Goal: Task Accomplishment & Management: Complete application form

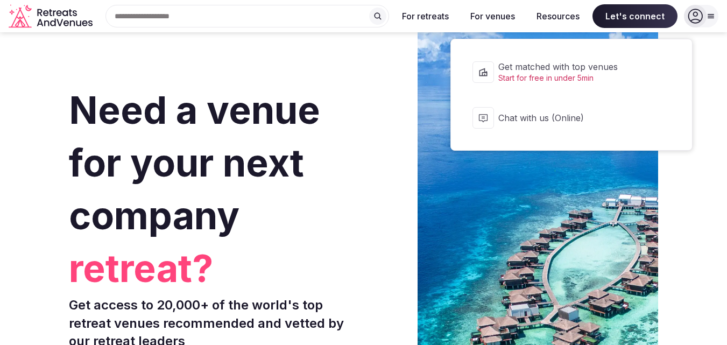
click at [547, 121] on span "Chat with us (Online)" at bounding box center [578, 118] width 160 height 12
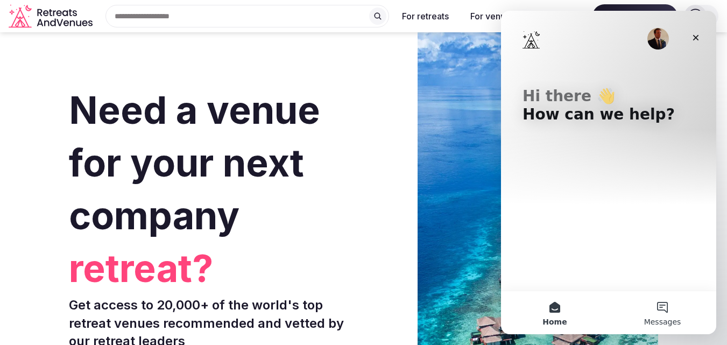
click at [668, 313] on button "Messages" at bounding box center [663, 312] width 108 height 43
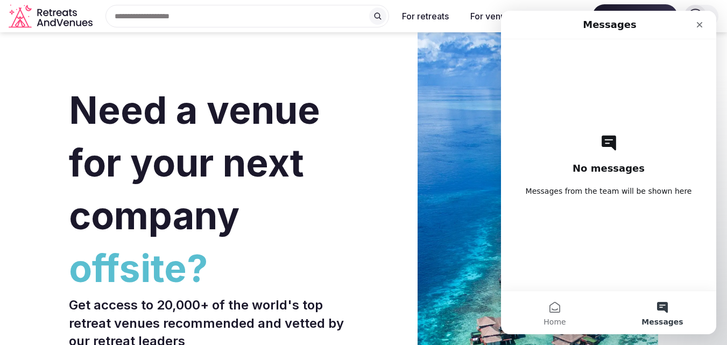
click at [637, 178] on div "No messages Messages from the team will be shown here" at bounding box center [609, 164] width 178 height 251
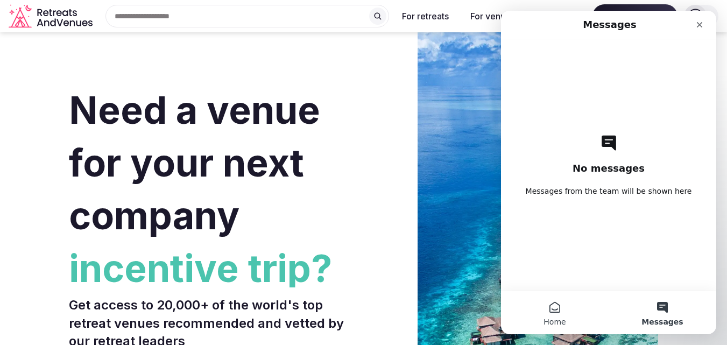
click at [551, 312] on button "Home" at bounding box center [555, 312] width 108 height 43
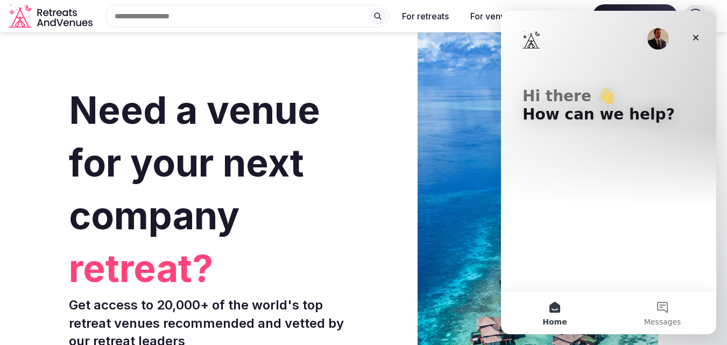
click at [604, 198] on div "Hi there 👋 How can we help?" at bounding box center [609, 108] width 194 height 194
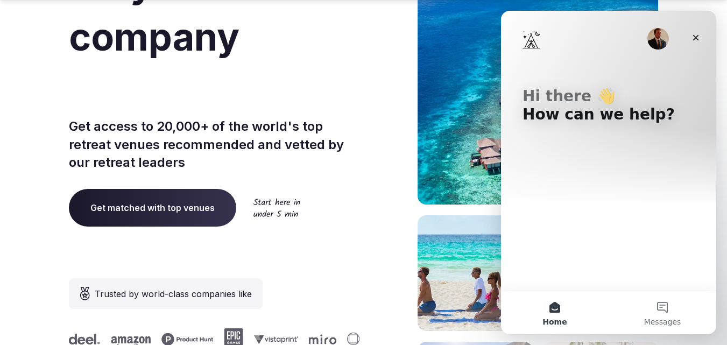
scroll to position [179, 0]
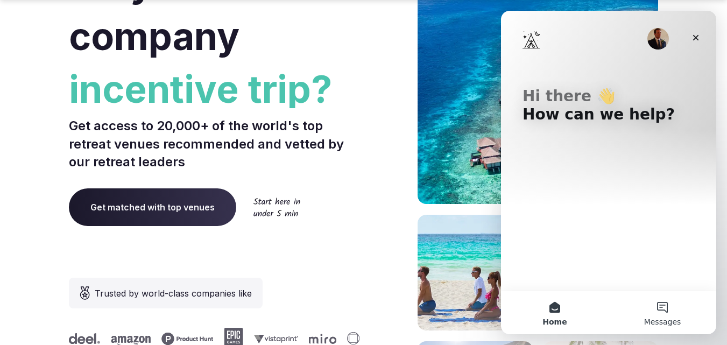
click at [667, 308] on button "Messages" at bounding box center [663, 312] width 108 height 43
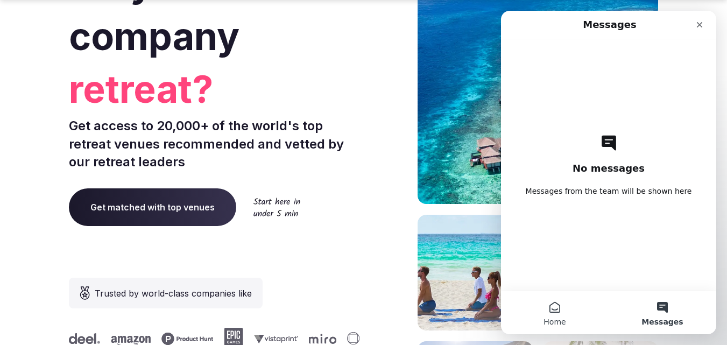
click at [552, 315] on button "Home" at bounding box center [555, 312] width 108 height 43
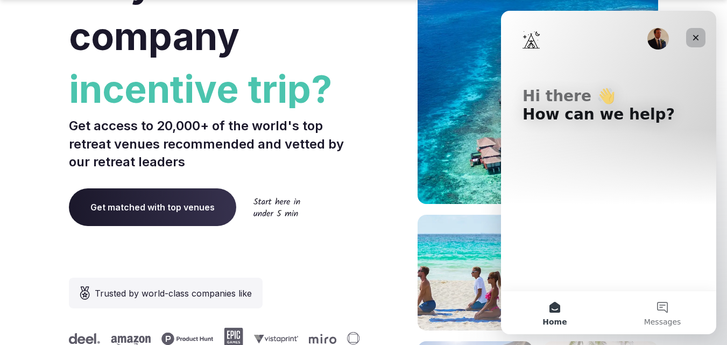
click at [695, 39] on icon "Close" at bounding box center [695, 37] width 9 height 9
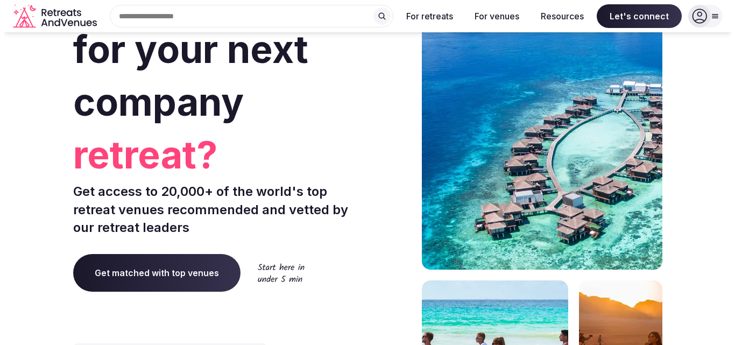
scroll to position [0, 0]
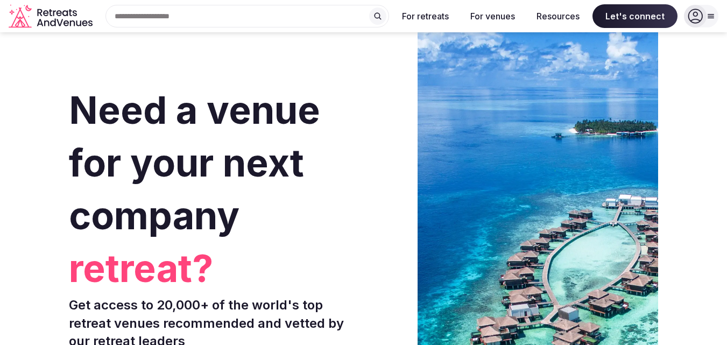
click at [702, 16] on icon at bounding box center [695, 16] width 15 height 15
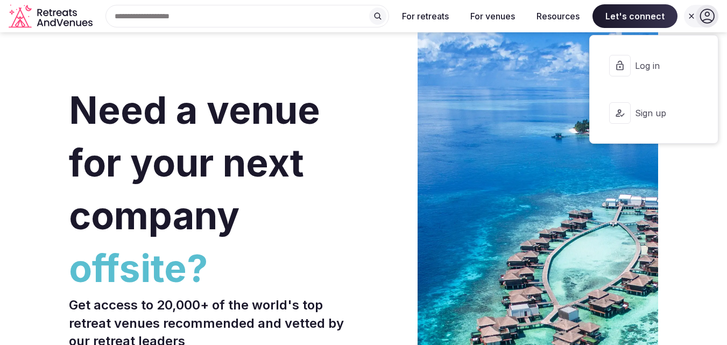
click at [657, 116] on span "Sign up" at bounding box center [661, 113] width 52 height 12
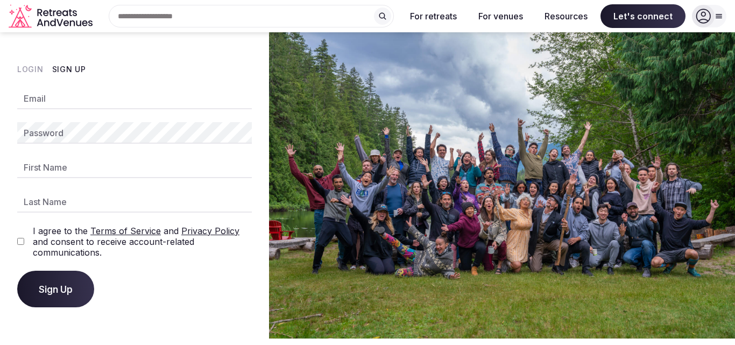
click at [150, 103] on input "Email" at bounding box center [134, 99] width 235 height 22
type input "**********"
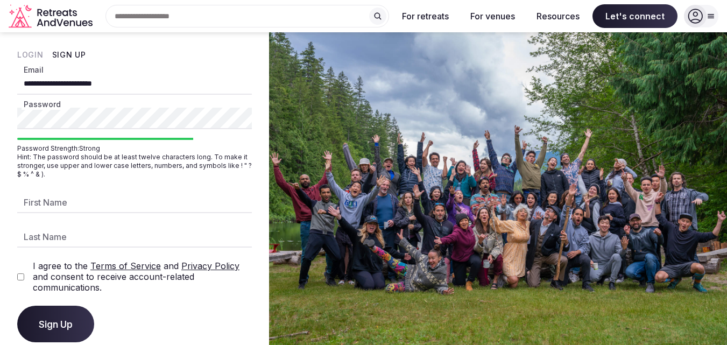
click at [72, 202] on input "First Name" at bounding box center [134, 203] width 235 height 22
type input "******"
click at [80, 235] on input "Last Name" at bounding box center [134, 237] width 235 height 22
type input "******"
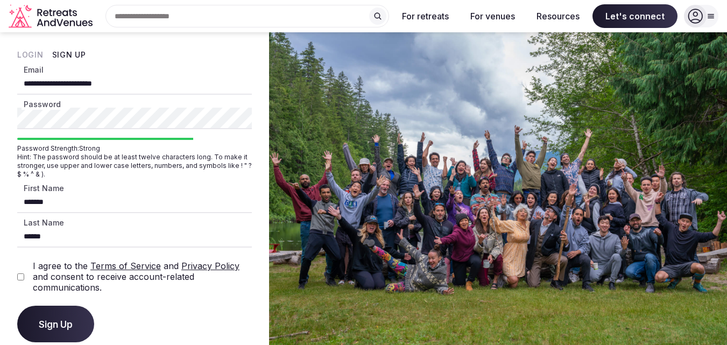
click at [68, 322] on span "Sign Up" at bounding box center [56, 324] width 34 height 11
click at [706, 17] on div at bounding box center [695, 16] width 23 height 23
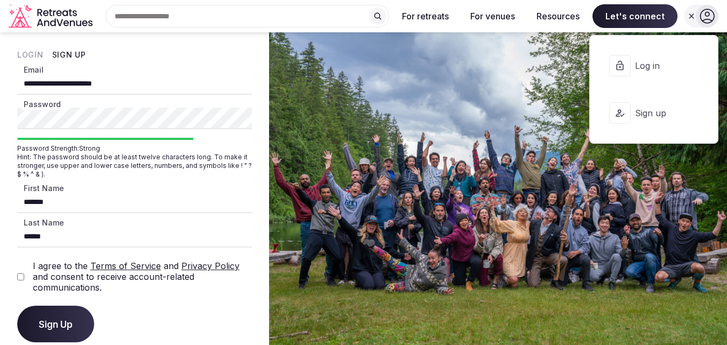
click at [647, 72] on button "Log in" at bounding box center [653, 65] width 111 height 43
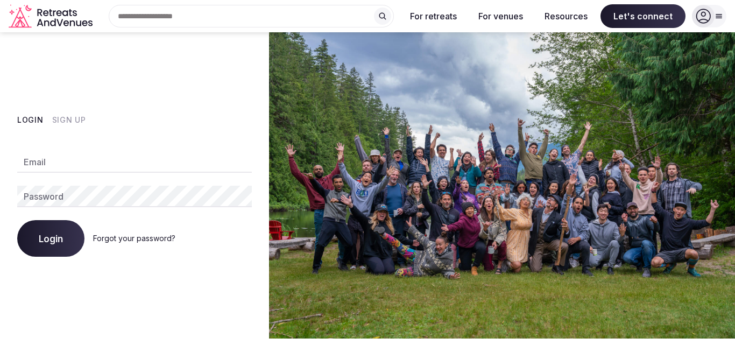
click at [100, 159] on input "Email" at bounding box center [134, 162] width 235 height 22
type input "**********"
click at [149, 239] on link "Forgot your password?" at bounding box center [134, 238] width 82 height 9
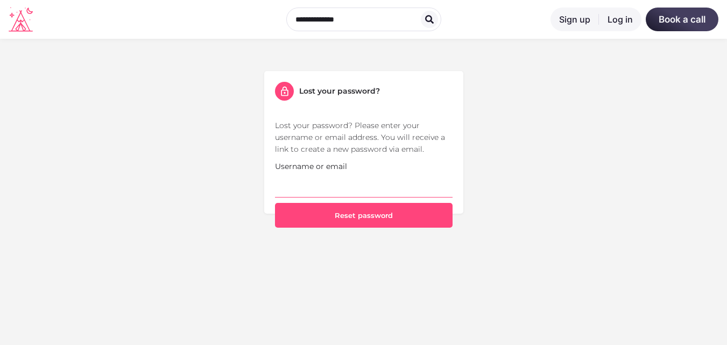
click at [335, 189] on input "Username or email" at bounding box center [364, 184] width 178 height 25
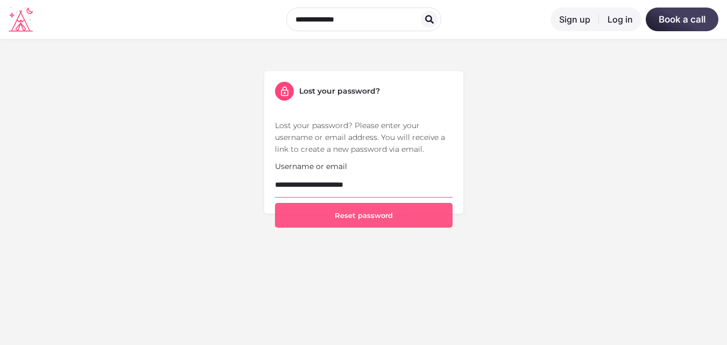
type input "**********"
click at [372, 214] on button "Reset password" at bounding box center [364, 215] width 178 height 25
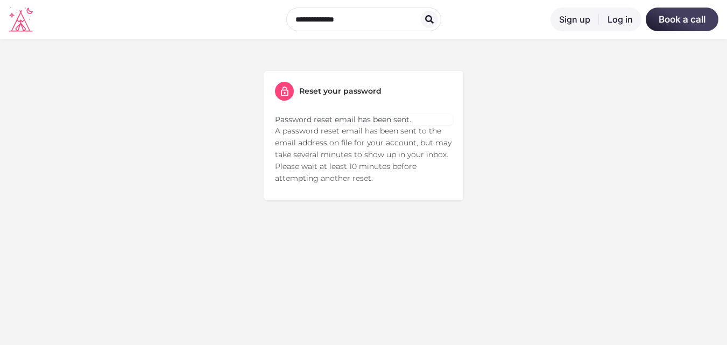
click at [616, 21] on link "Log in" at bounding box center [620, 20] width 43 height 24
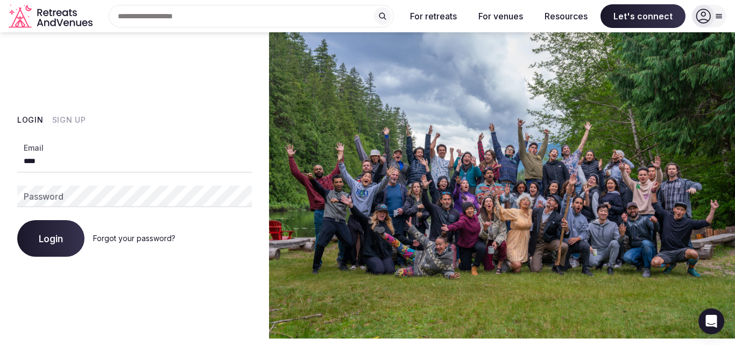
type input "**********"
click at [62, 243] on span "Login" at bounding box center [51, 238] width 24 height 11
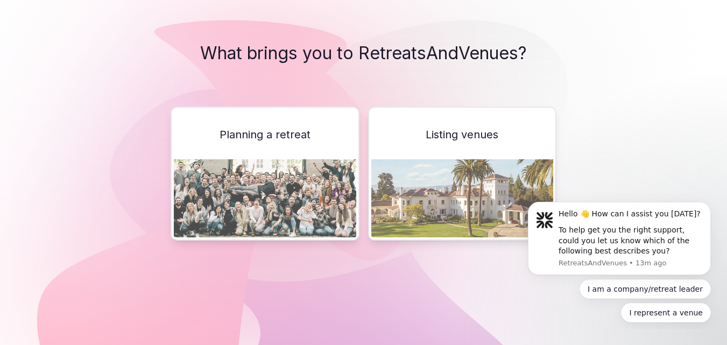
click at [454, 134] on span "Listing venues" at bounding box center [462, 134] width 73 height 15
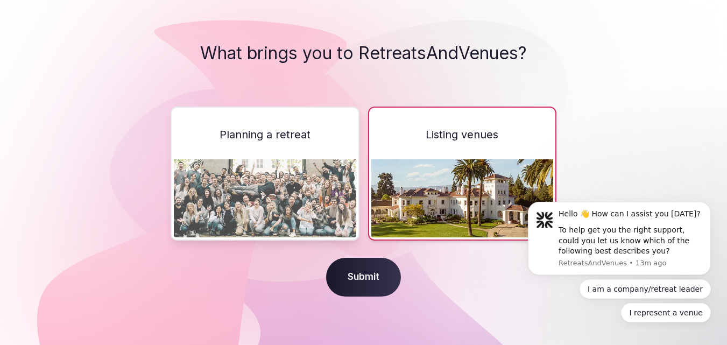
click at [354, 278] on span "Submit" at bounding box center [363, 277] width 75 height 39
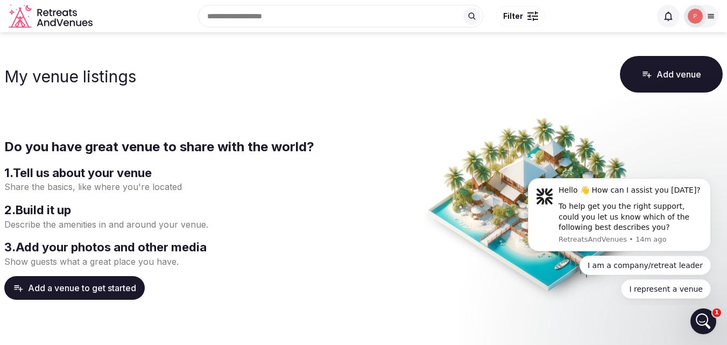
click at [115, 286] on button "Add a venue to get started" at bounding box center [74, 288] width 140 height 24
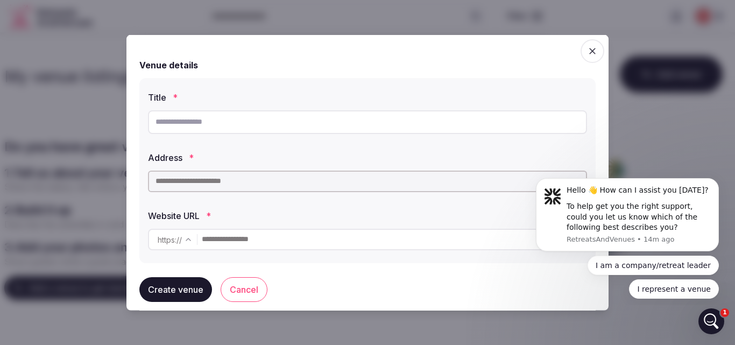
click at [245, 124] on input "text" at bounding box center [367, 122] width 439 height 24
type input "**********"
click at [241, 182] on input "text" at bounding box center [367, 181] width 439 height 22
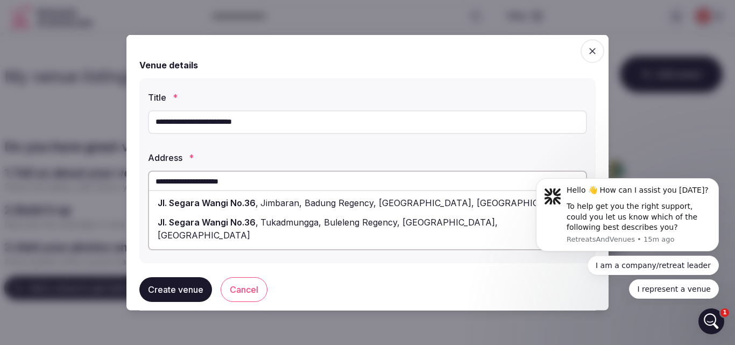
click at [288, 203] on span "Jimbaran, Badung Regency, [GEOGRAPHIC_DATA], [GEOGRAPHIC_DATA]" at bounding box center [413, 202] width 311 height 11
type input "**********"
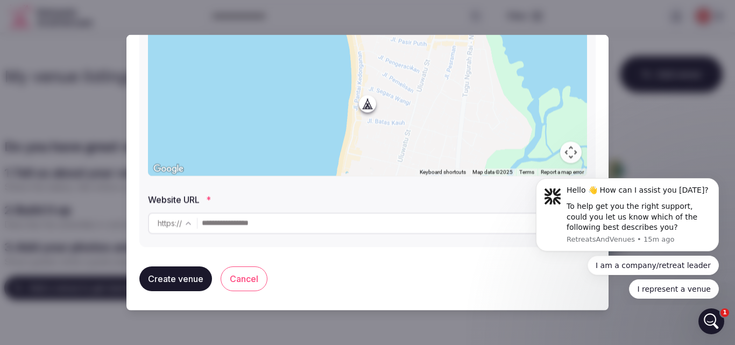
scroll to position [188, 0]
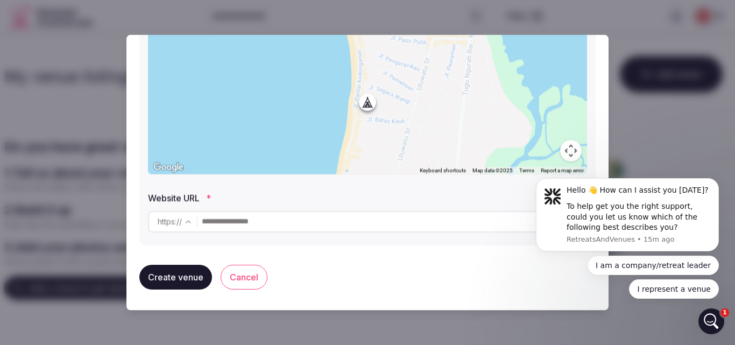
click at [296, 224] on input "text" at bounding box center [394, 221] width 384 height 22
type input "*"
type input "**********"
click at [188, 278] on button "Create venue" at bounding box center [175, 276] width 73 height 25
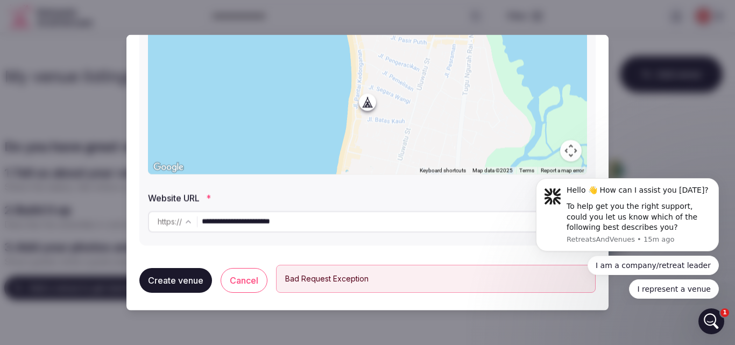
click at [356, 277] on div "Bad Request Exception" at bounding box center [435, 278] width 301 height 10
click at [451, 268] on div "Bad Request Exception" at bounding box center [436, 278] width 320 height 28
click at [174, 279] on button "Create venue" at bounding box center [175, 279] width 73 height 25
drag, startPoint x: 353, startPoint y: 279, endPoint x: 284, endPoint y: 280, distance: 68.9
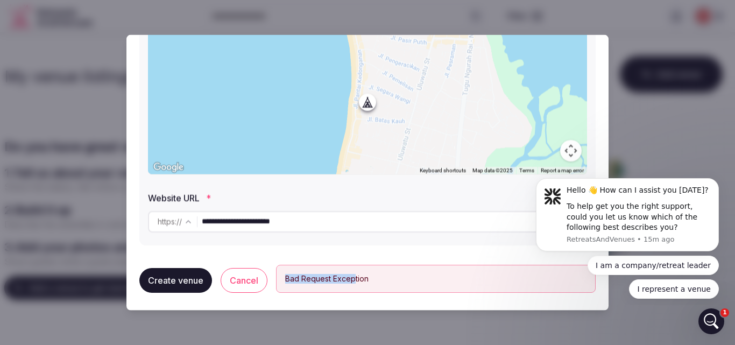
click at [284, 280] on div "Bad Request Exception" at bounding box center [436, 278] width 320 height 28
click at [402, 278] on div "Bad Request Exception" at bounding box center [435, 278] width 301 height 10
drag, startPoint x: 402, startPoint y: 278, endPoint x: 313, endPoint y: 270, distance: 89.1
click at [313, 270] on div "Bad Request Exception" at bounding box center [436, 278] width 320 height 28
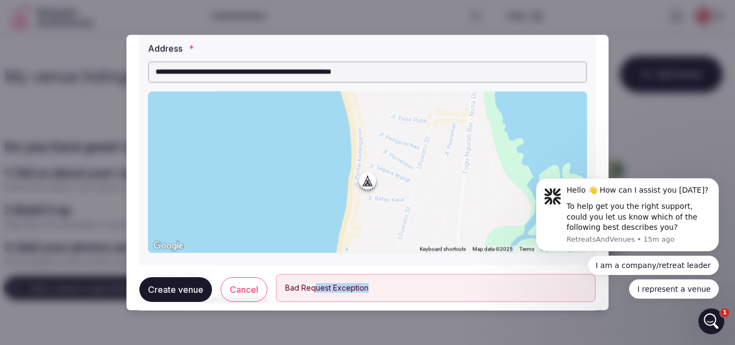
scroll to position [114, 0]
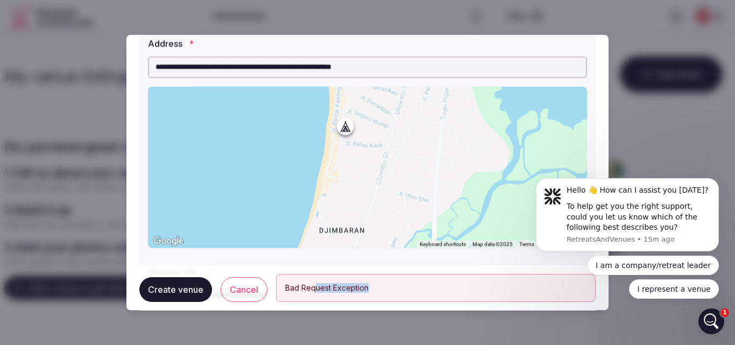
drag, startPoint x: 369, startPoint y: 180, endPoint x: 345, endPoint y: 131, distance: 54.6
click at [345, 131] on div at bounding box center [367, 166] width 439 height 161
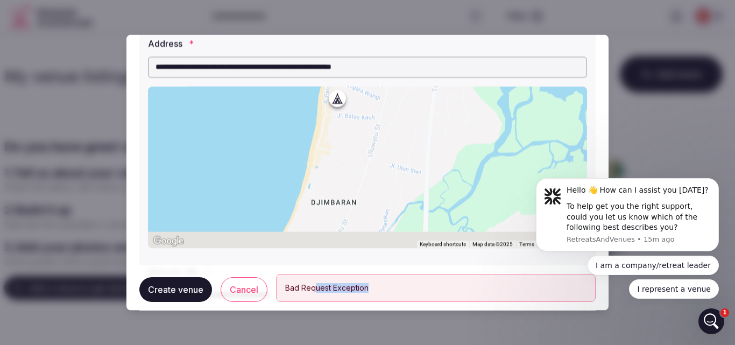
drag, startPoint x: 342, startPoint y: 130, endPoint x: 331, endPoint y: 104, distance: 27.7
click at [331, 104] on div at bounding box center [367, 166] width 439 height 161
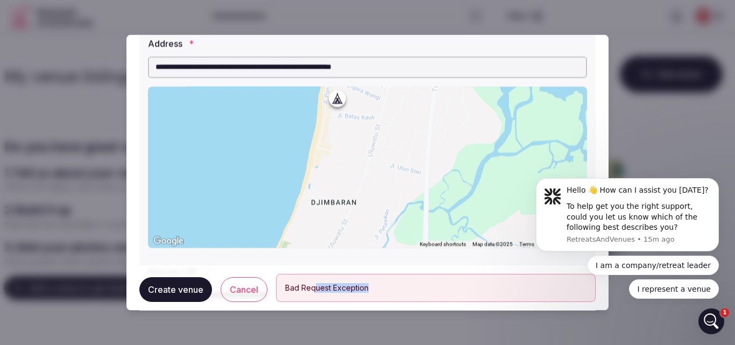
click at [171, 291] on button "Create venue" at bounding box center [175, 289] width 73 height 25
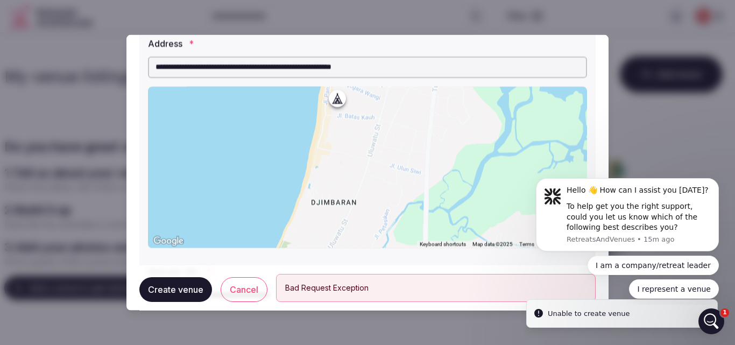
click at [407, 67] on input "**********" at bounding box center [367, 67] width 439 height 22
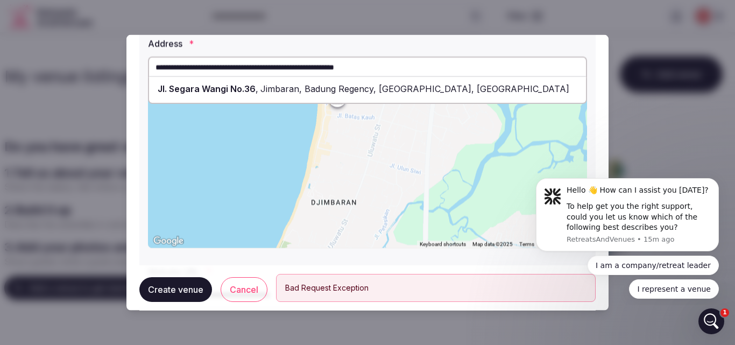
click at [370, 90] on span "Jimbaran, Badung Regency, [GEOGRAPHIC_DATA], [GEOGRAPHIC_DATA]" at bounding box center [413, 88] width 311 height 11
type input "**********"
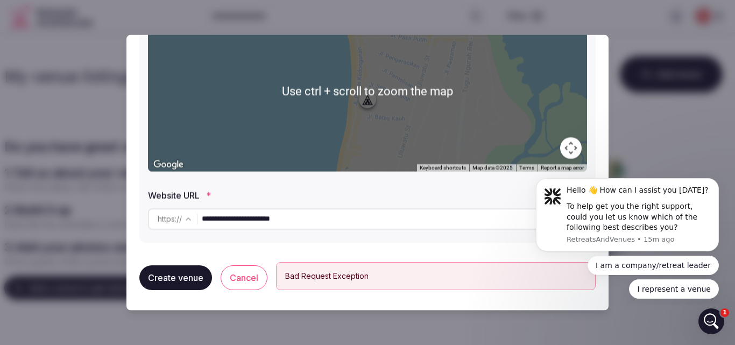
scroll to position [191, 0]
click at [181, 276] on button "Create venue" at bounding box center [175, 276] width 73 height 25
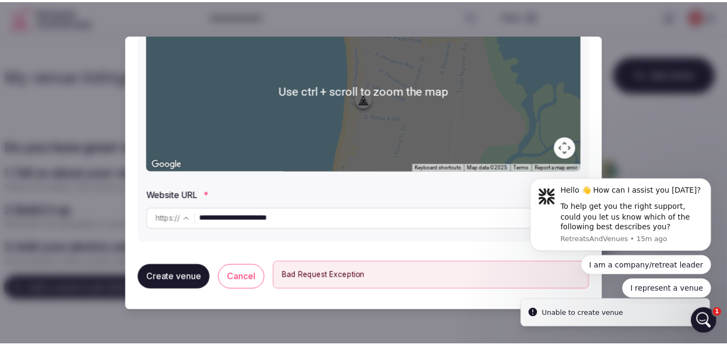
scroll to position [0, 0]
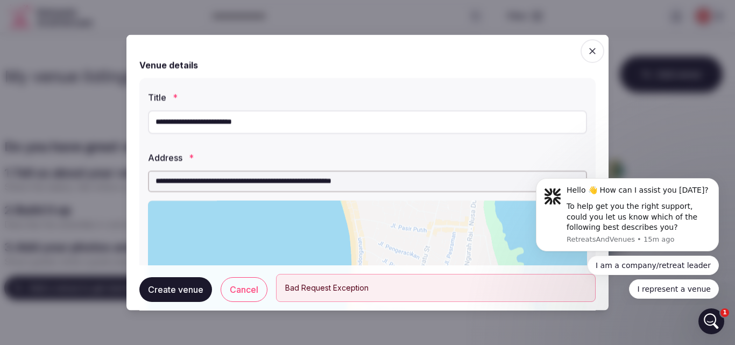
click at [587, 53] on icon "button" at bounding box center [592, 50] width 11 height 11
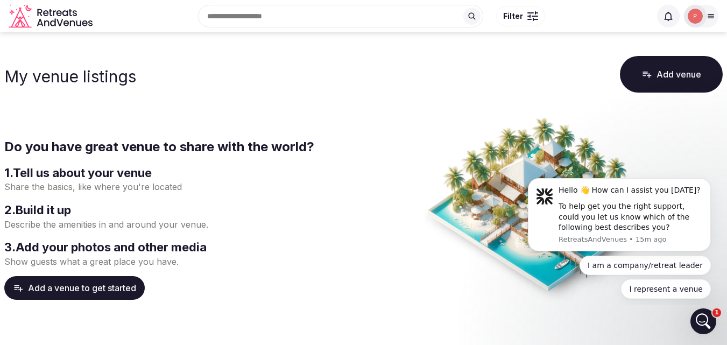
click at [701, 20] on img at bounding box center [695, 16] width 15 height 15
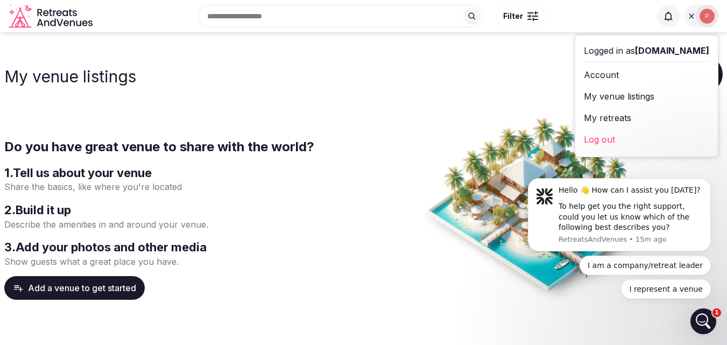
click at [407, 246] on div at bounding box center [545, 218] width 355 height 205
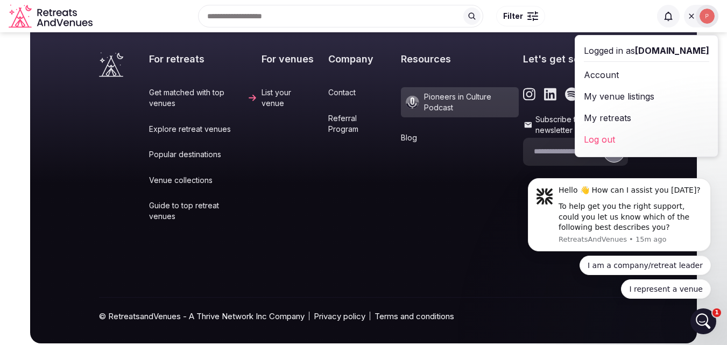
scroll to position [433, 0]
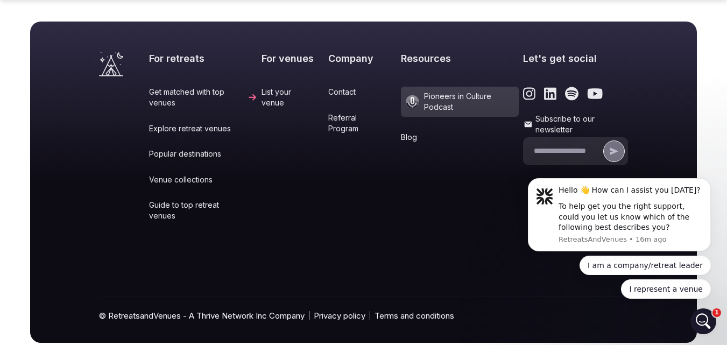
click at [340, 91] on link "Contact" at bounding box center [362, 92] width 68 height 11
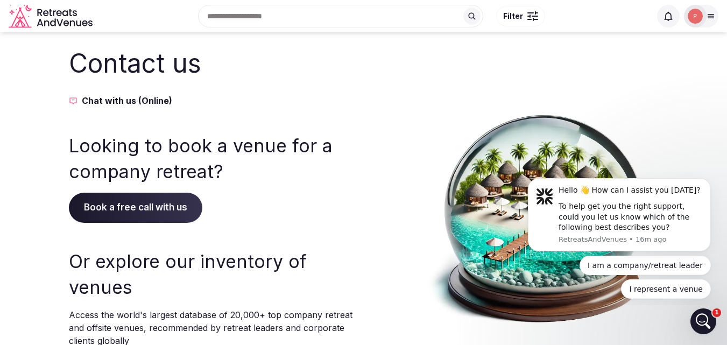
scroll to position [1, 0]
click at [139, 102] on button "Chat with us (Online)" at bounding box center [211, 100] width 284 height 13
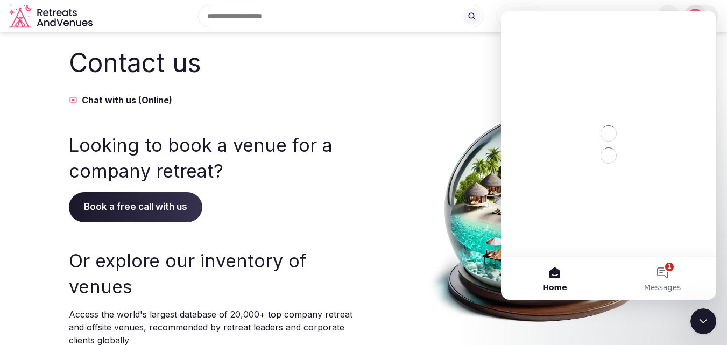
scroll to position [0, 0]
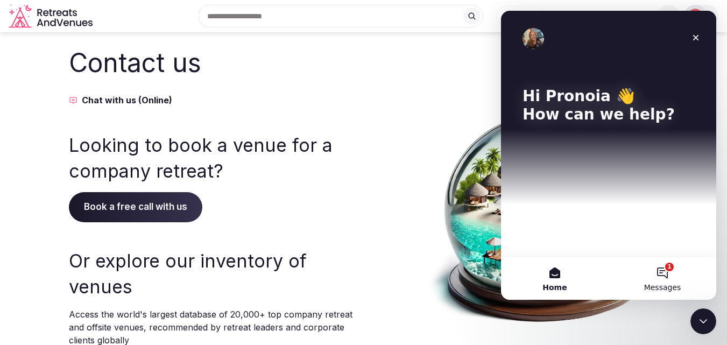
click at [666, 274] on button "1 Messages" at bounding box center [663, 278] width 108 height 43
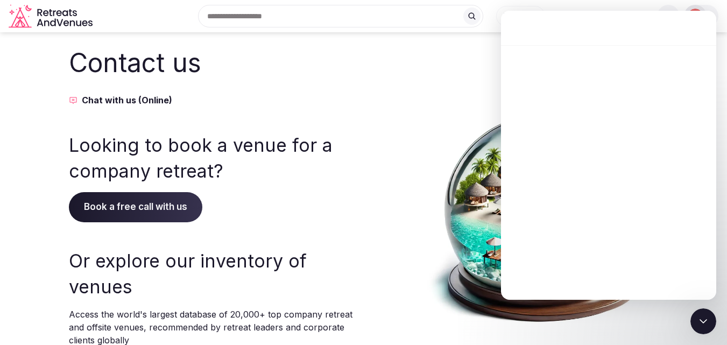
click at [649, 55] on div "Intercom messenger" at bounding box center [608, 172] width 215 height 255
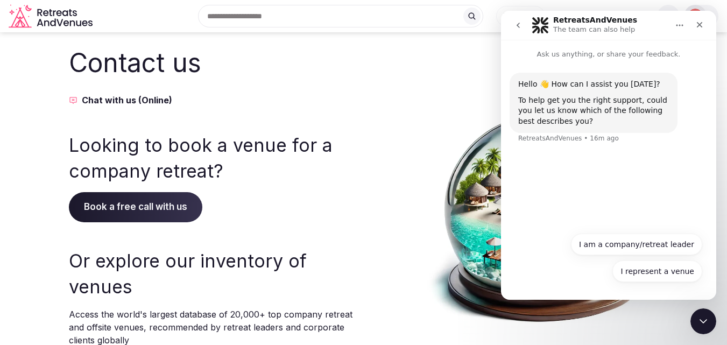
click at [551, 275] on div "I represent a venue I am a company/retreat leader I represent a venue" at bounding box center [608, 261] width 187 height 54
click at [566, 213] on div "Hello 👋 How can I assist you [DATE]? To help get you the right support, could y…" at bounding box center [608, 143] width 215 height 167
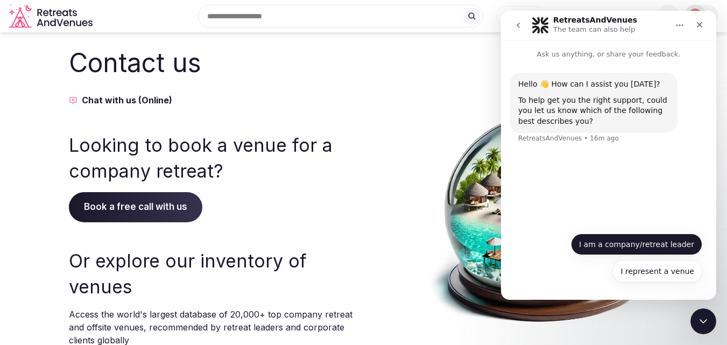
click at [634, 245] on button "I am a company/retreat leader" at bounding box center [636, 245] width 131 height 22
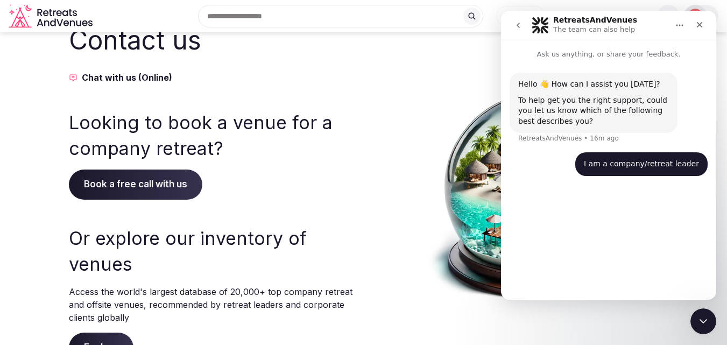
scroll to position [23, 0]
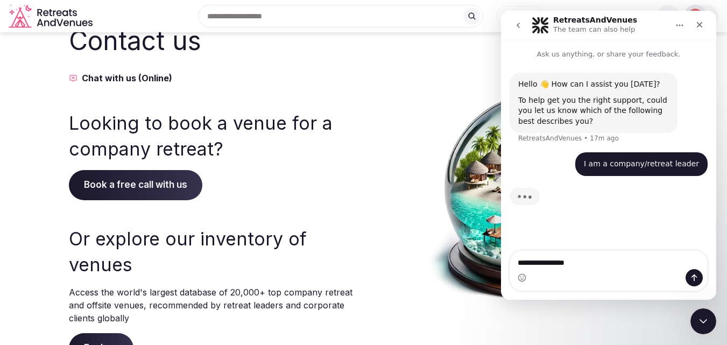
type textarea "**********"
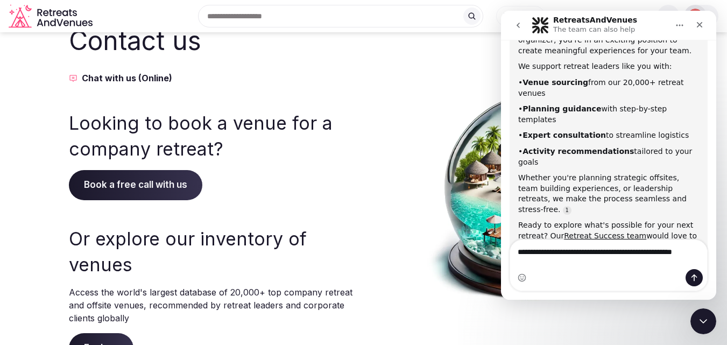
scroll to position [189, 0]
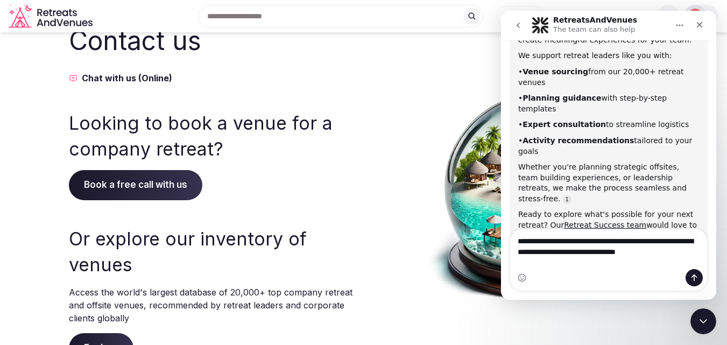
type textarea "**********"
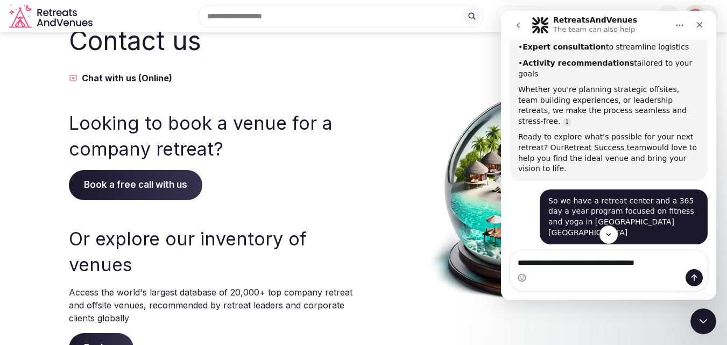
scroll to position [378, 0]
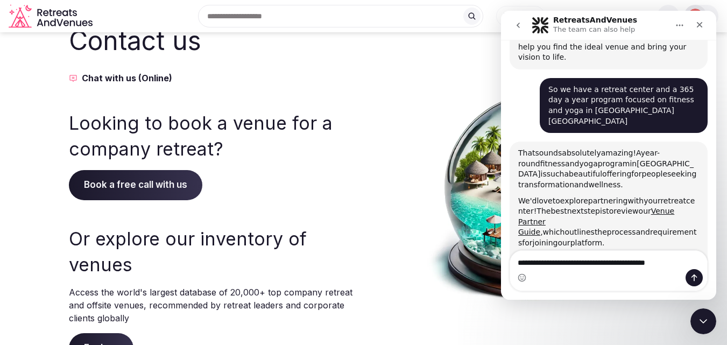
type textarea "**********"
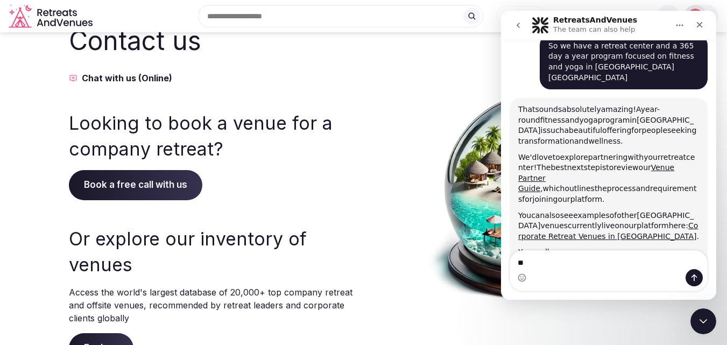
type textarea "*"
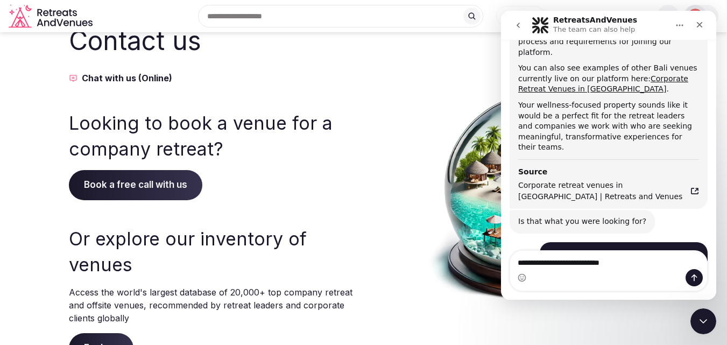
scroll to position [702, 0]
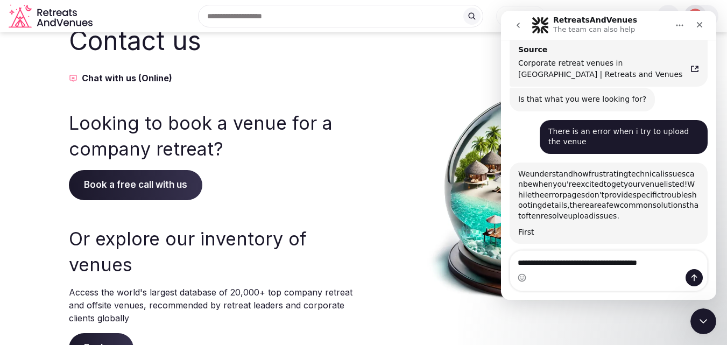
type textarea "**********"
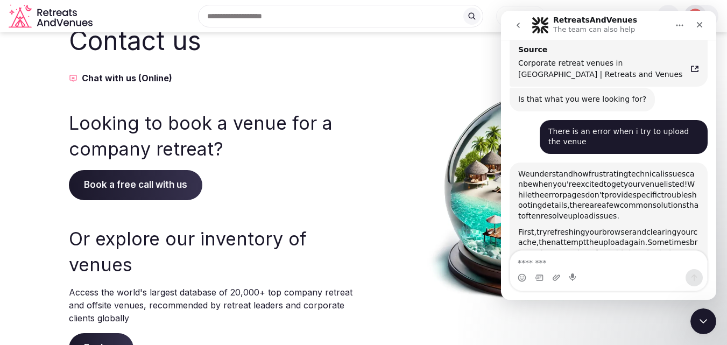
click at [587, 262] on textarea "Message…" at bounding box center [608, 260] width 197 height 18
type textarea "**********"
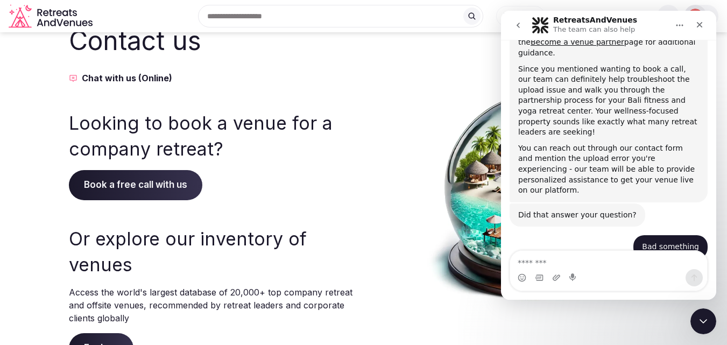
scroll to position [941, 0]
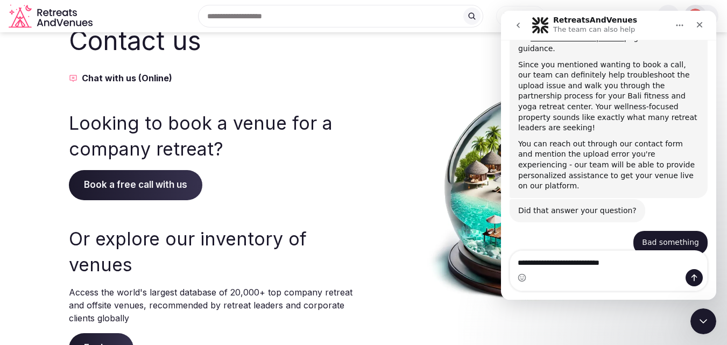
type textarea "**********"
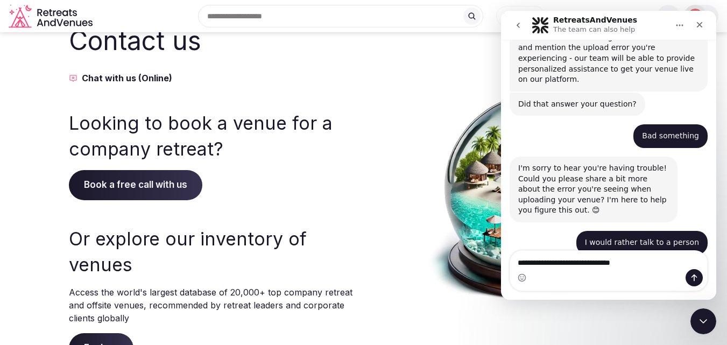
type textarea "**********"
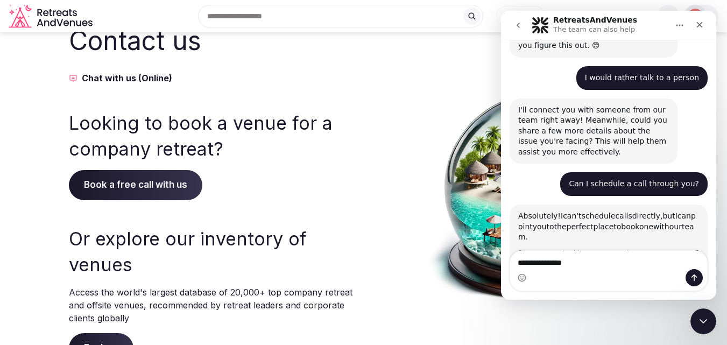
scroll to position [1219, 0]
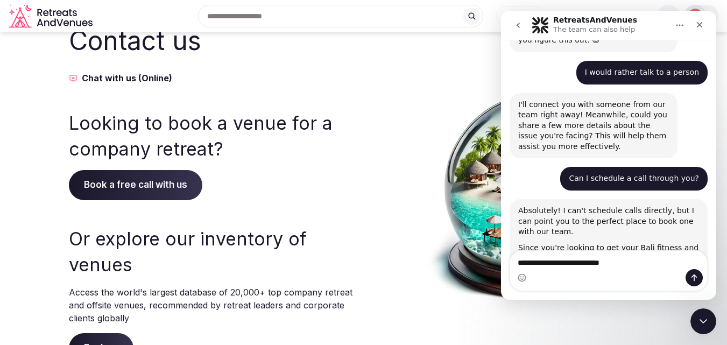
type textarea "**********"
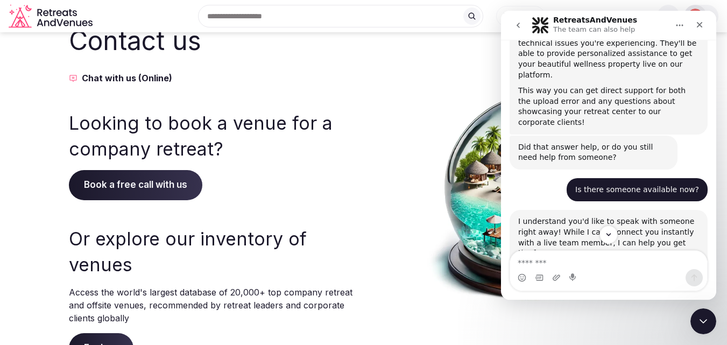
scroll to position [1480, 0]
click at [681, 323] on link "contact page" at bounding box center [604, 332] width 172 height 19
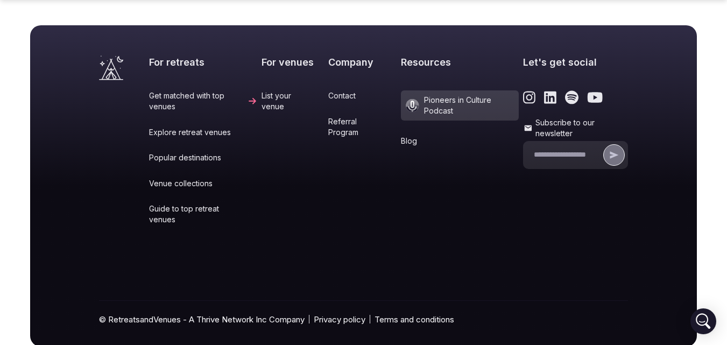
scroll to position [404, 0]
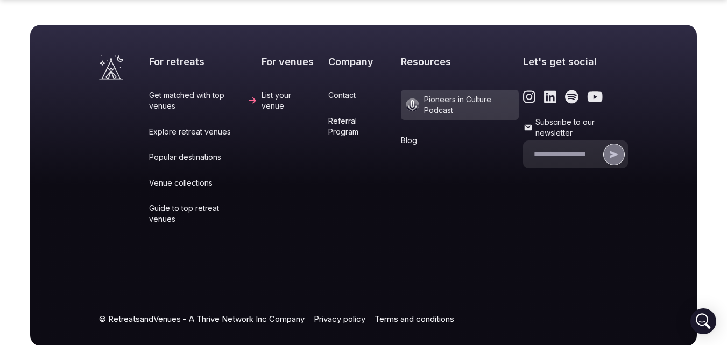
click at [340, 94] on link "Contact" at bounding box center [362, 95] width 68 height 11
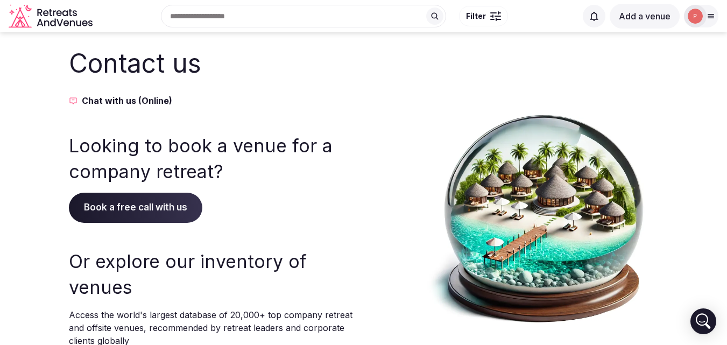
scroll to position [82, 0]
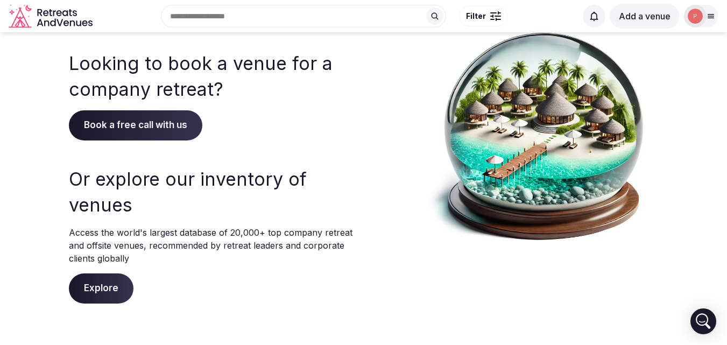
click at [171, 129] on span "Book a free call with us" at bounding box center [135, 125] width 133 height 30
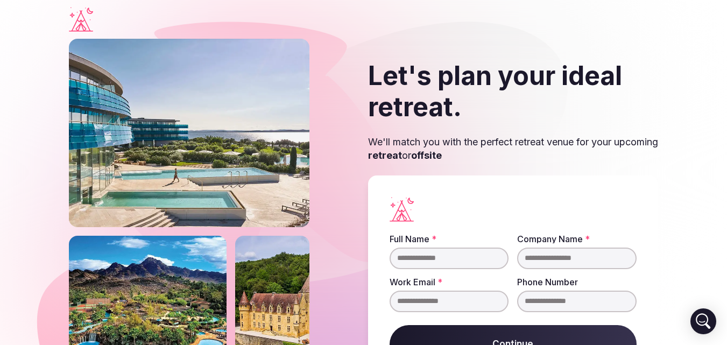
click at [468, 261] on input "Full Name *" at bounding box center [449, 259] width 119 height 22
type input "**********"
click at [422, 301] on input "Work Email *" at bounding box center [449, 302] width 119 height 22
type input "**********"
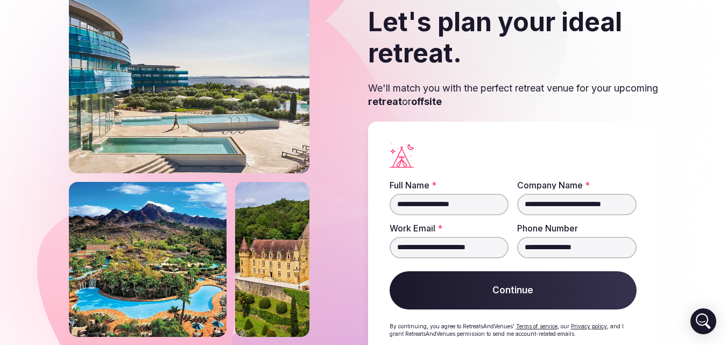
scroll to position [54, 0]
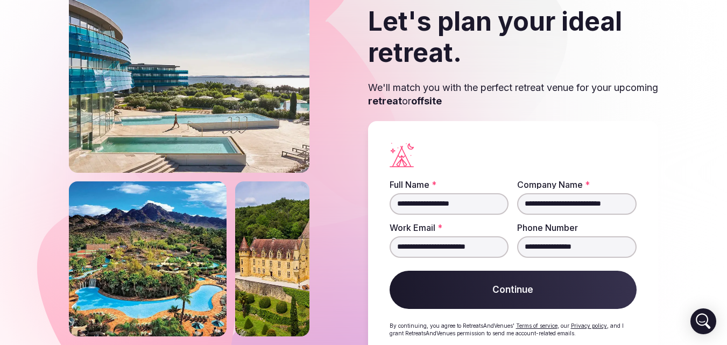
type input "**********"
click at [522, 289] on button "Continue" at bounding box center [514, 290] width 248 height 39
click at [522, 289] on form "**********" at bounding box center [514, 244] width 248 height 129
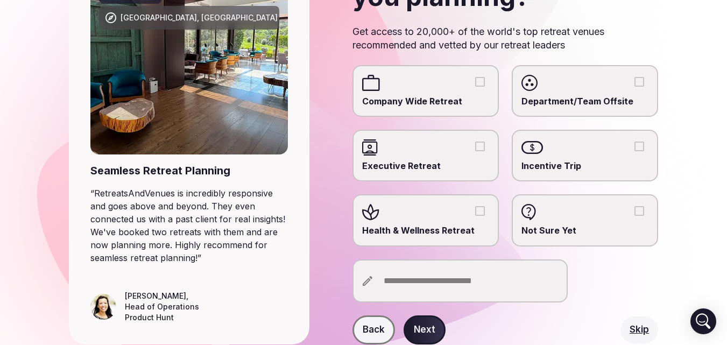
scroll to position [152, 0]
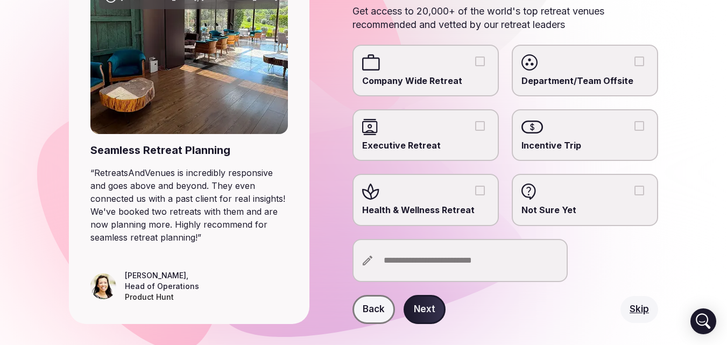
click at [467, 260] on input "text" at bounding box center [459, 260] width 215 height 43
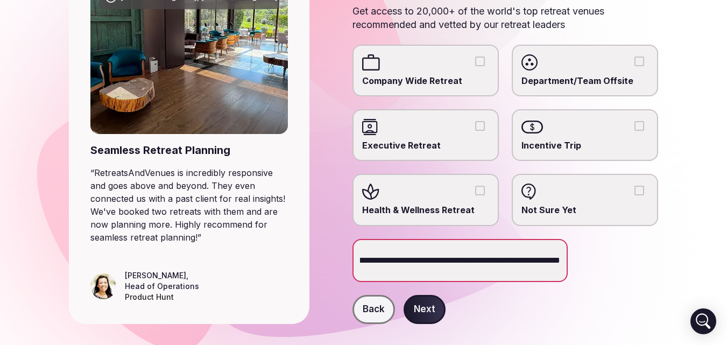
scroll to position [0, 532]
click at [433, 309] on button "Next" at bounding box center [425, 309] width 42 height 29
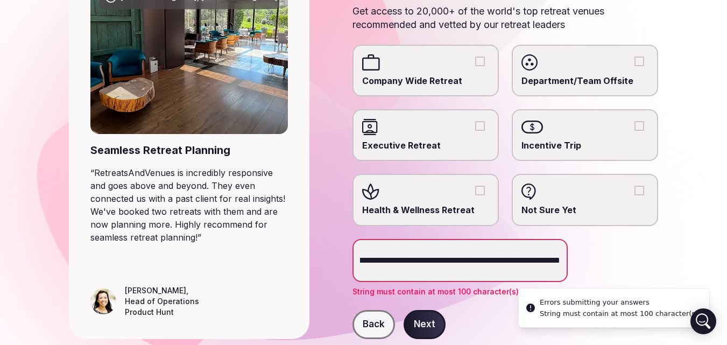
scroll to position [0, 0]
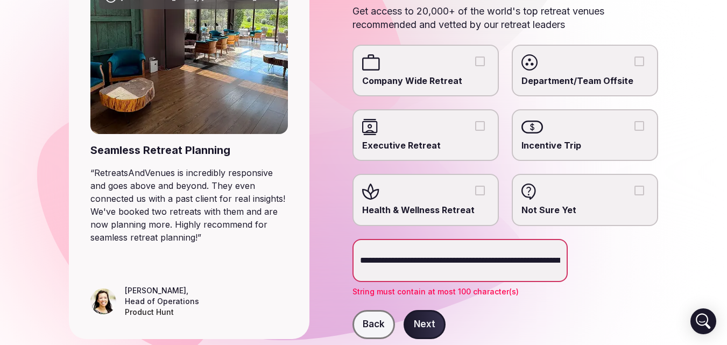
click at [486, 261] on input "**********" at bounding box center [459, 260] width 215 height 43
drag, startPoint x: 487, startPoint y: 261, endPoint x: 734, endPoint y: 276, distance: 247.4
click at [726, 193] on html "**********" at bounding box center [363, 20] width 727 height 345
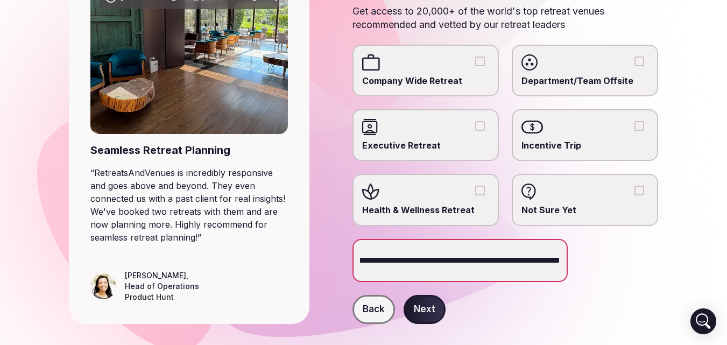
scroll to position [0, 109]
type input "**********"
click at [420, 314] on button "Next" at bounding box center [425, 309] width 42 height 29
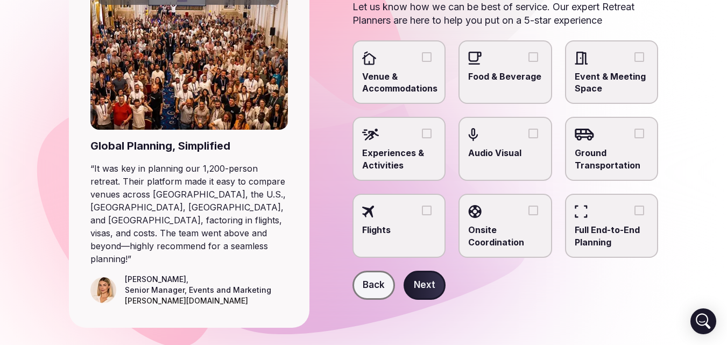
scroll to position [157, 0]
click at [647, 210] on div at bounding box center [612, 211] width 74 height 16
click at [644, 210] on button "Full End-to-End Planning" at bounding box center [639, 211] width 10 height 10
click at [647, 210] on div at bounding box center [612, 211] width 74 height 16
click at [644, 210] on button "Full End-to-End Planning" at bounding box center [639, 211] width 10 height 10
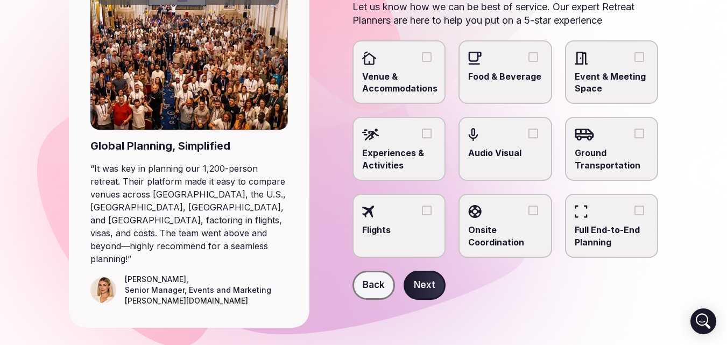
click at [631, 208] on div at bounding box center [612, 211] width 74 height 16
click at [634, 208] on button "Full End-to-End Planning" at bounding box center [639, 211] width 10 height 10
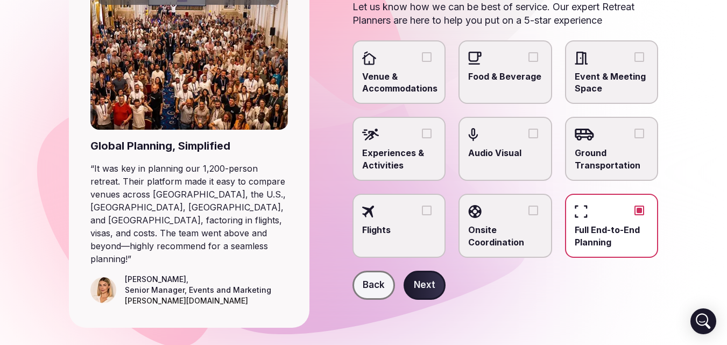
click at [427, 284] on button "Next" at bounding box center [425, 285] width 42 height 29
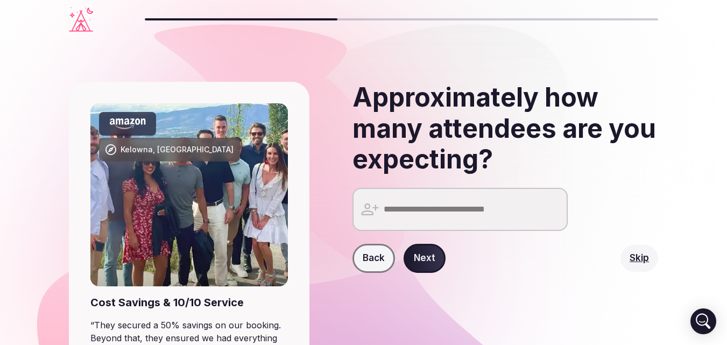
click at [469, 209] on input "number" at bounding box center [459, 209] width 215 height 43
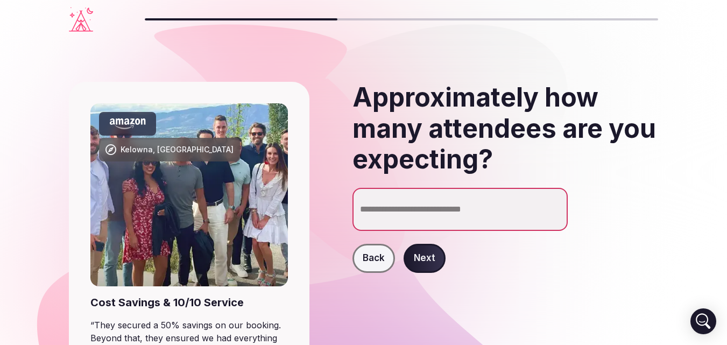
type input "***"
click at [429, 255] on button "Next" at bounding box center [425, 258] width 42 height 29
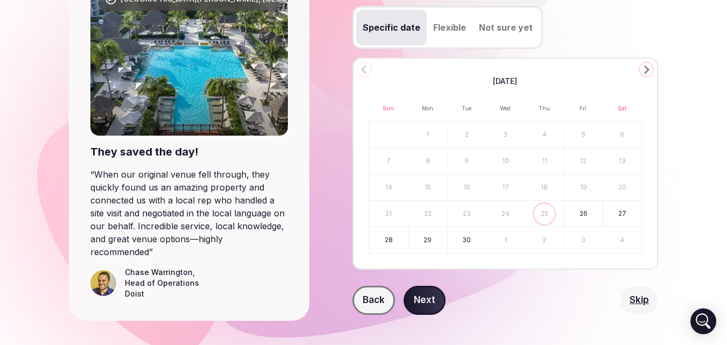
scroll to position [151, 0]
click at [580, 213] on button "26" at bounding box center [583, 213] width 38 height 26
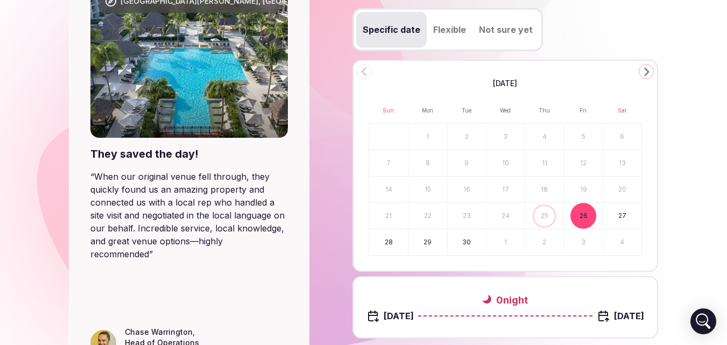
scroll to position [149, 0]
click at [646, 69] on polygon "Go to the Next Month" at bounding box center [646, 71] width 5 height 9
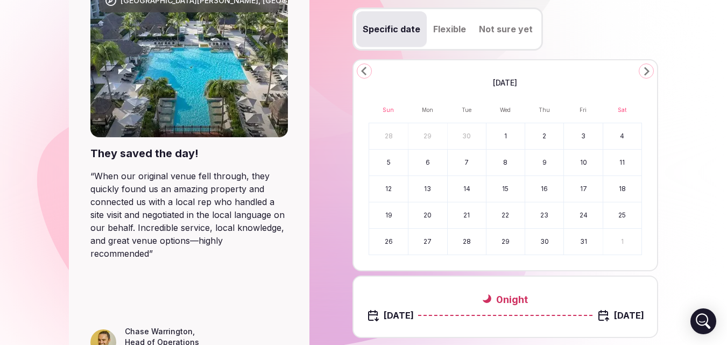
click at [583, 238] on button "31" at bounding box center [583, 242] width 38 height 26
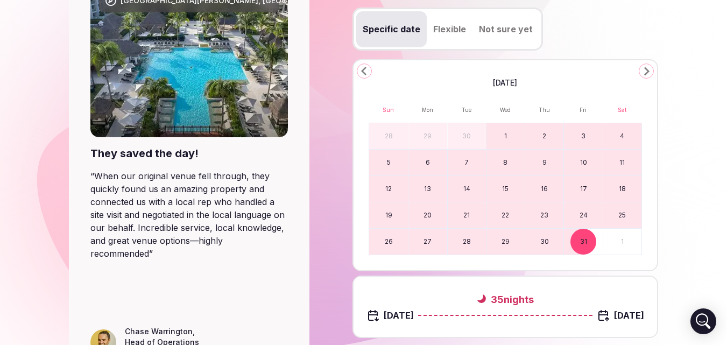
scroll to position [227, 0]
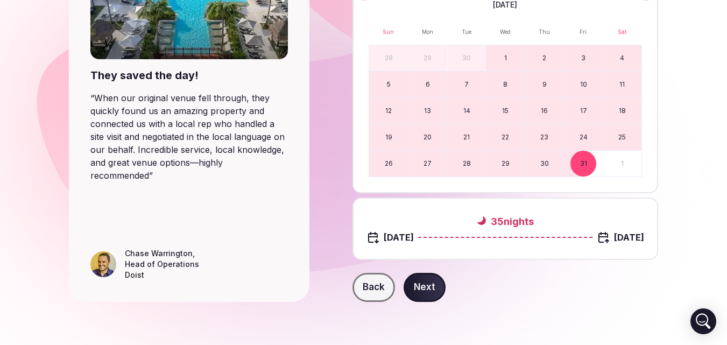
click at [430, 286] on button "Next" at bounding box center [425, 287] width 42 height 29
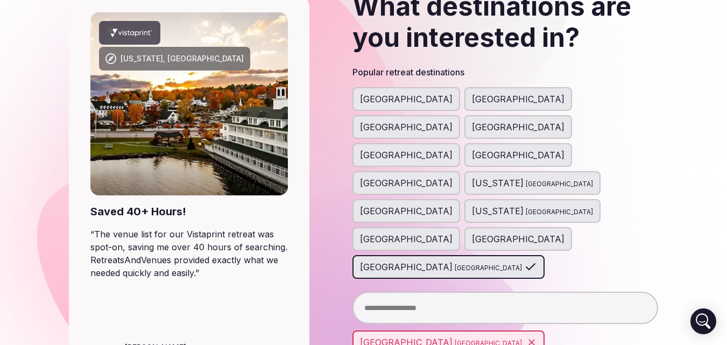
scroll to position [111, 0]
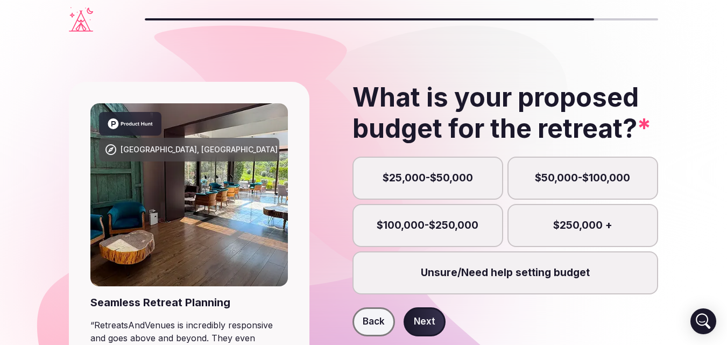
click at [538, 275] on label "Unsure/Need help setting budget" at bounding box center [505, 272] width 306 height 43
click at [515, 275] on button "Unsure/Need help setting budget" at bounding box center [510, 278] width 11 height 11
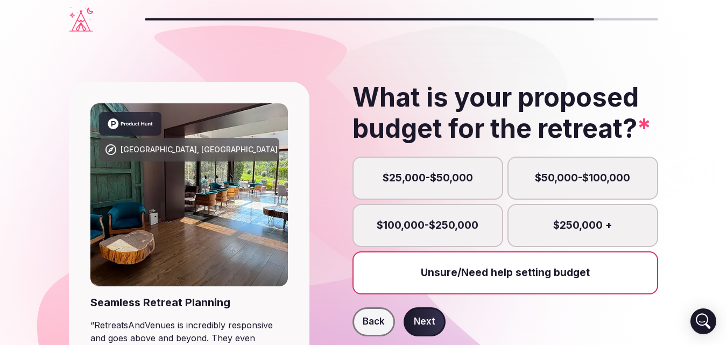
scroll to position [5, 0]
click at [436, 322] on button "Next" at bounding box center [425, 321] width 42 height 29
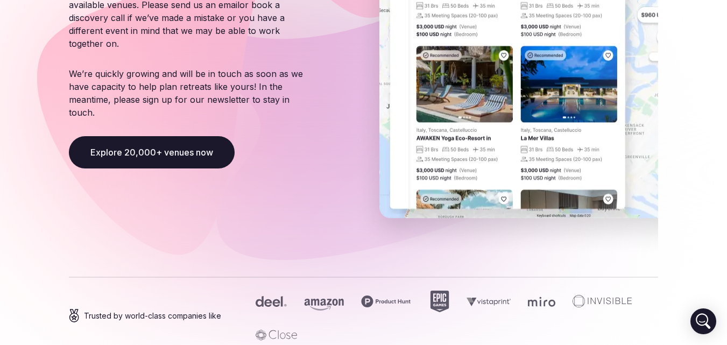
scroll to position [256, 0]
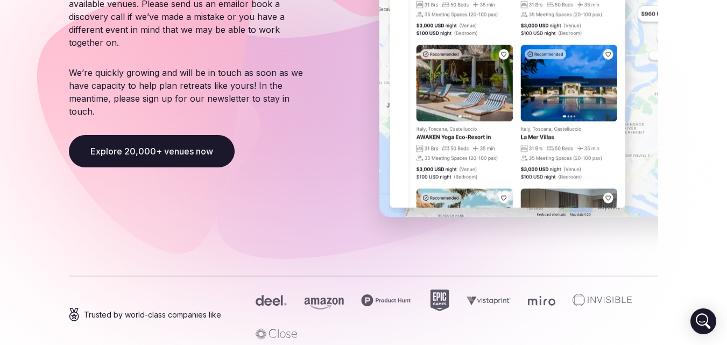
click at [726, 257] on section "Maybe next time? Based on your retreat details, we’re unable to help this time …" at bounding box center [363, 88] width 727 height 611
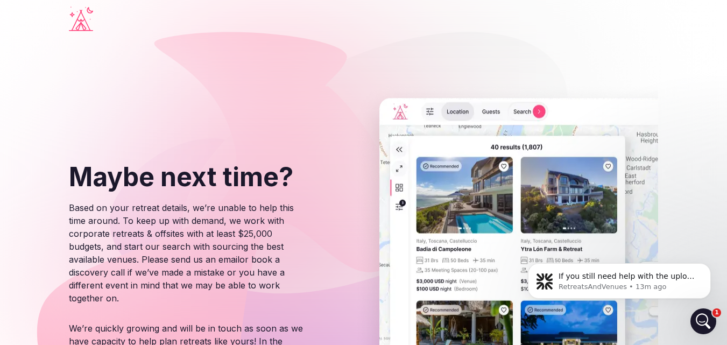
scroll to position [0, 0]
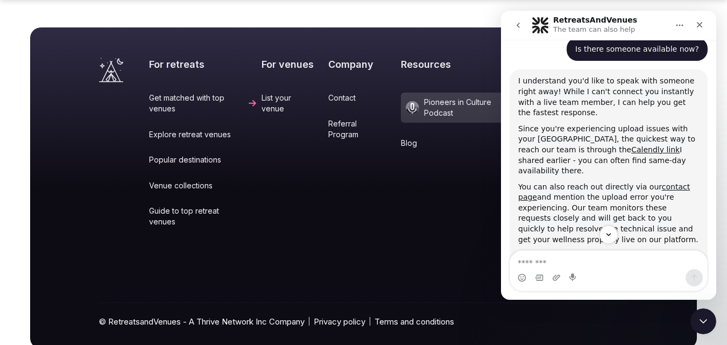
scroll to position [2, 0]
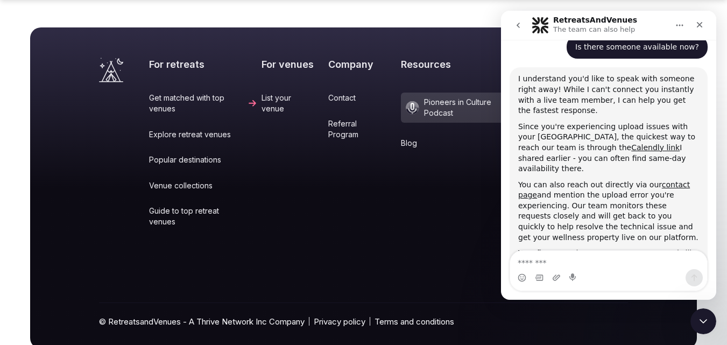
click at [343, 93] on link "Contact" at bounding box center [362, 98] width 68 height 11
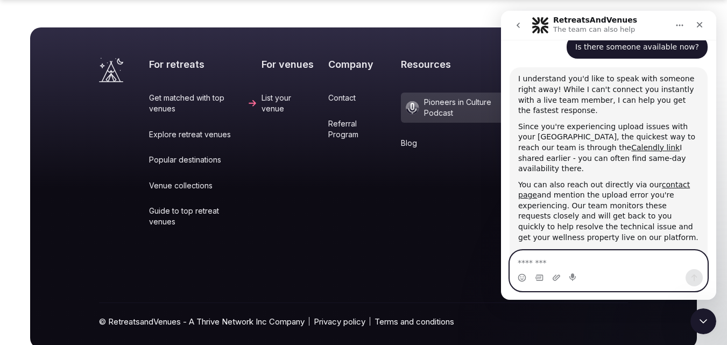
click at [612, 265] on textarea "Message…" at bounding box center [608, 260] width 197 height 18
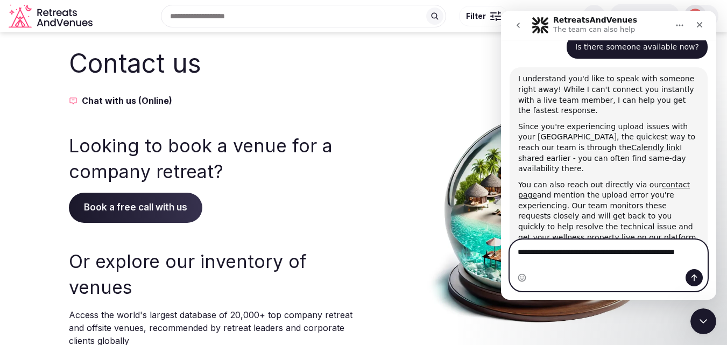
scroll to position [1634, 0]
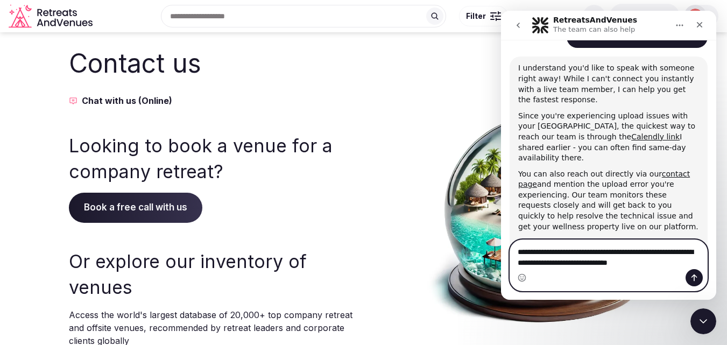
type textarea "**********"
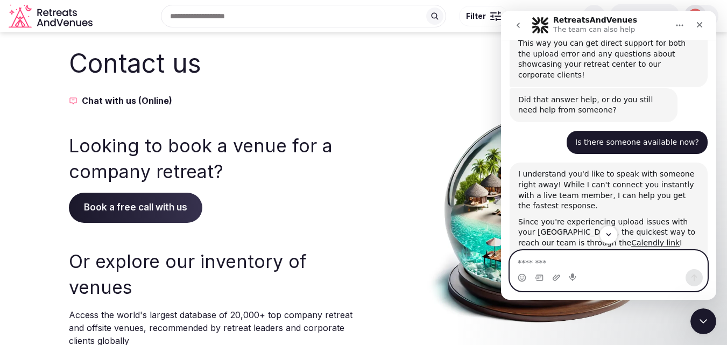
scroll to position [1528, 0]
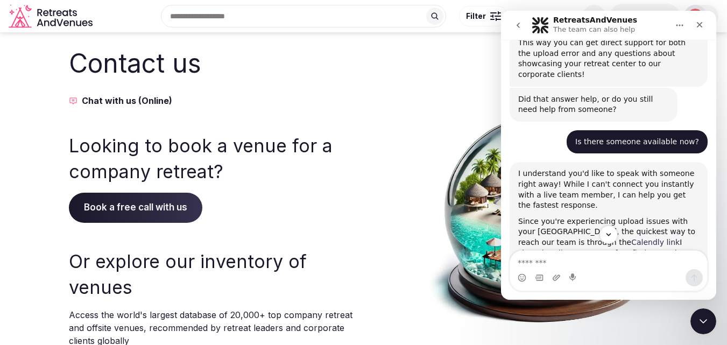
click at [631, 238] on link "Calendly link" at bounding box center [655, 242] width 48 height 9
